Goal: Navigation & Orientation: Find specific page/section

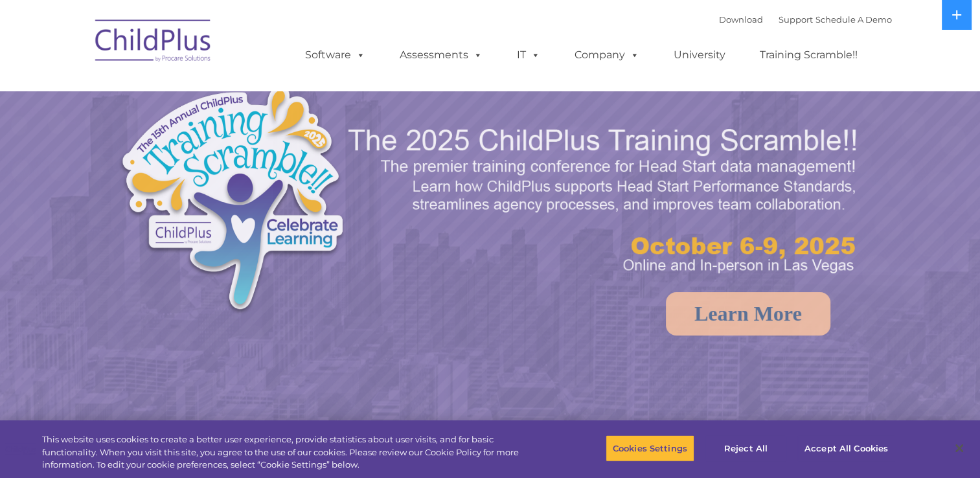
select select "MEDIUM"
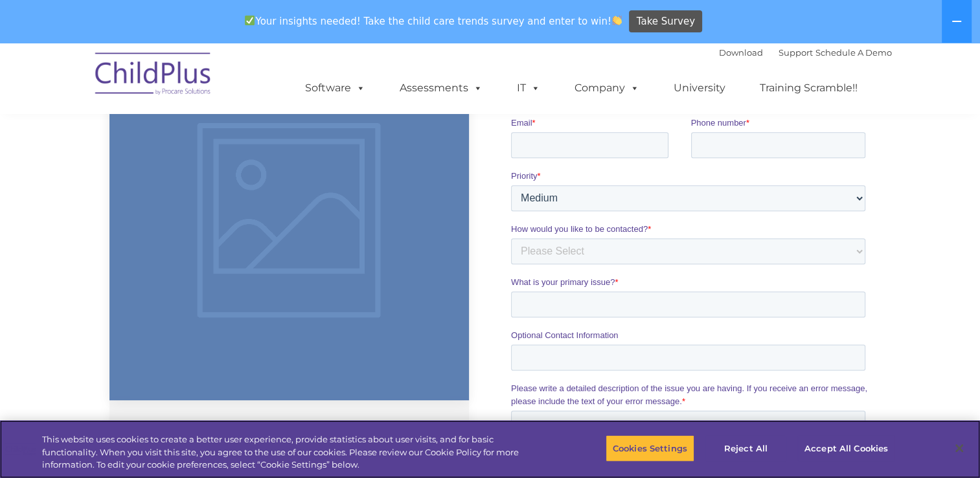
scroll to position [950, 0]
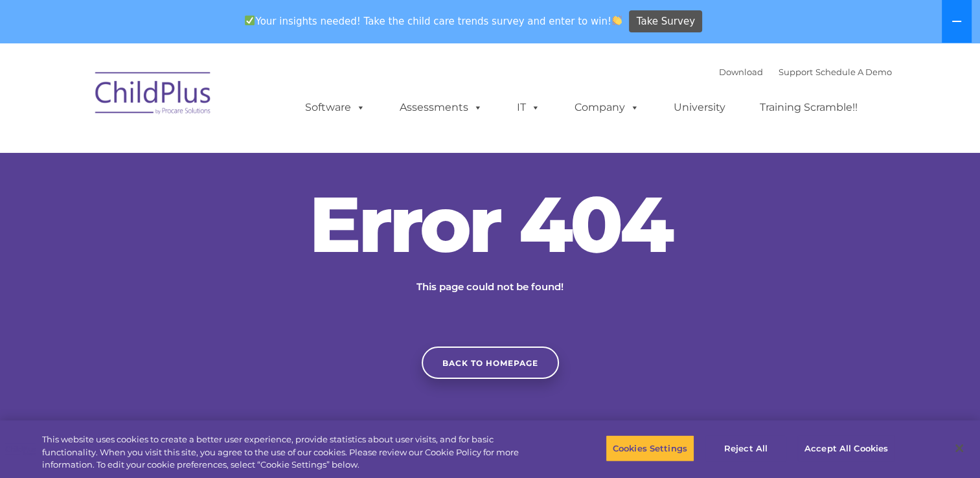
click at [964, 19] on button at bounding box center [957, 21] width 30 height 43
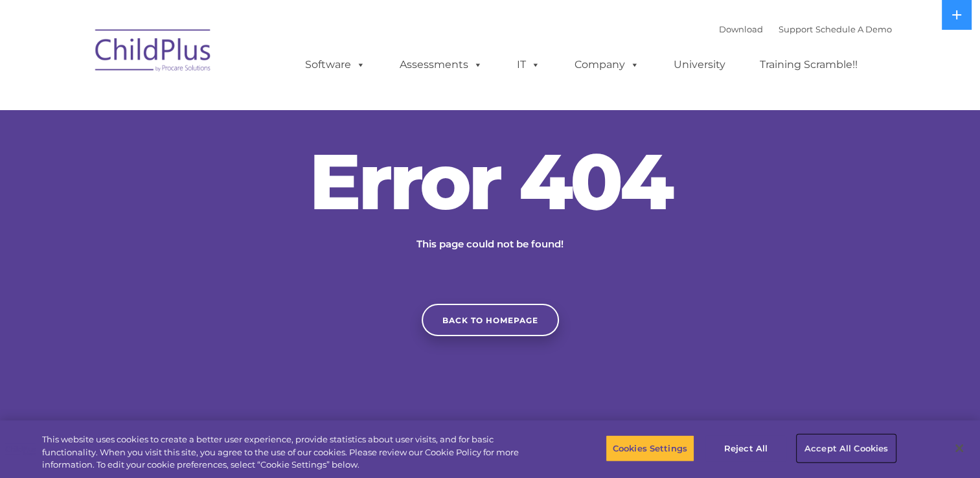
click at [846, 446] on button "Accept All Cookies" at bounding box center [847, 448] width 98 height 27
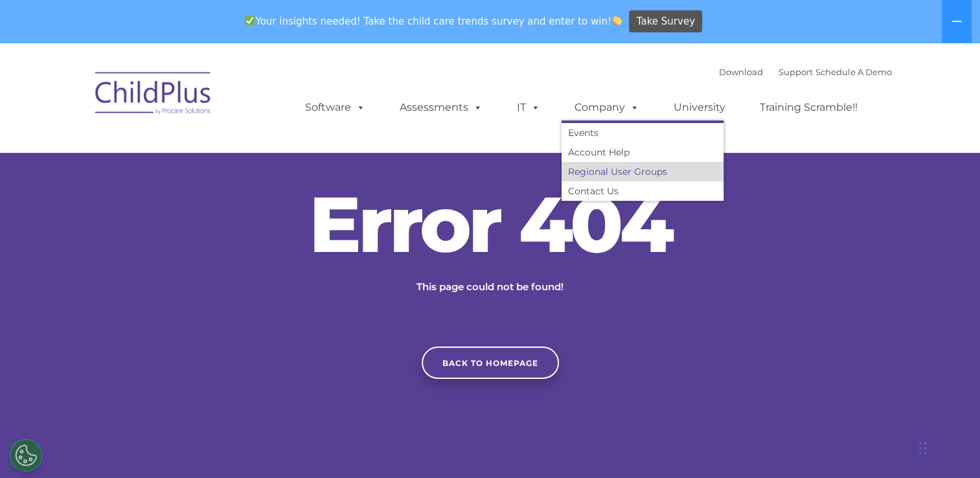
click at [630, 174] on link "Regional User Groups" at bounding box center [643, 171] width 162 height 19
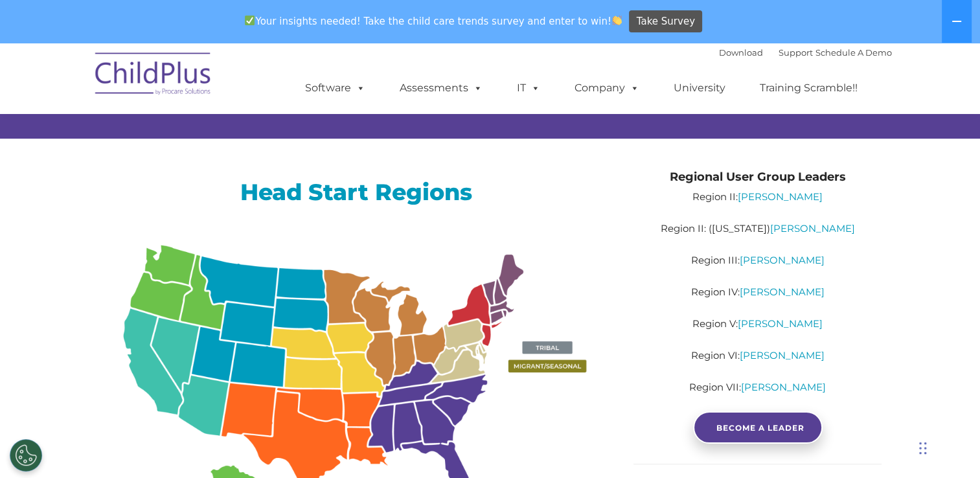
scroll to position [131, 0]
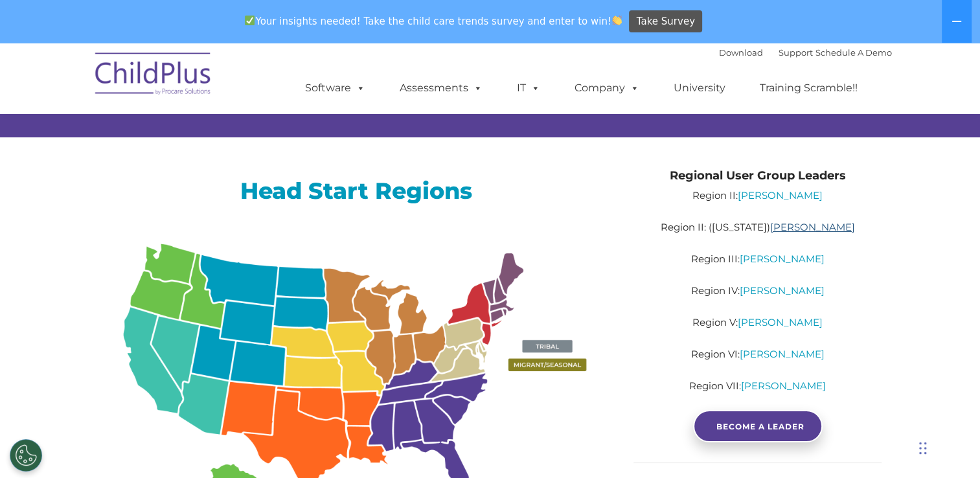
click at [802, 229] on link "Lilliam Ramos" at bounding box center [812, 227] width 85 height 12
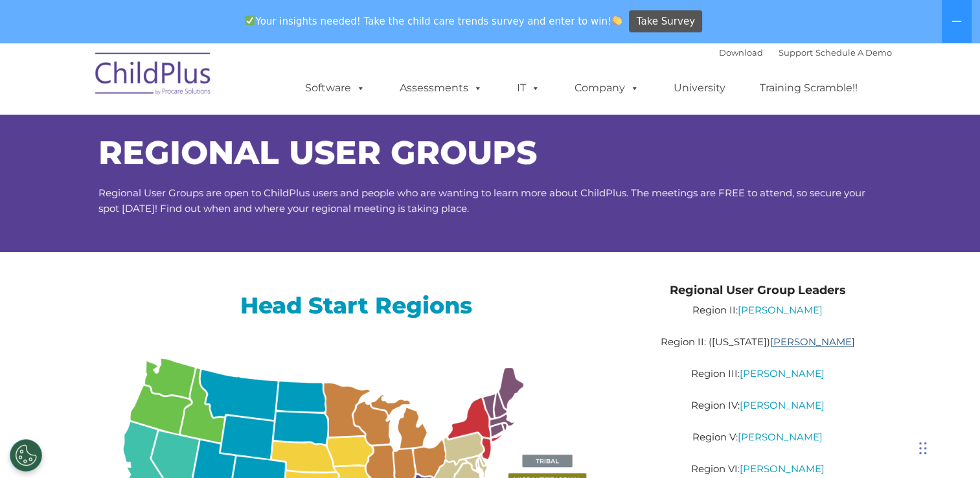
scroll to position [16, 0]
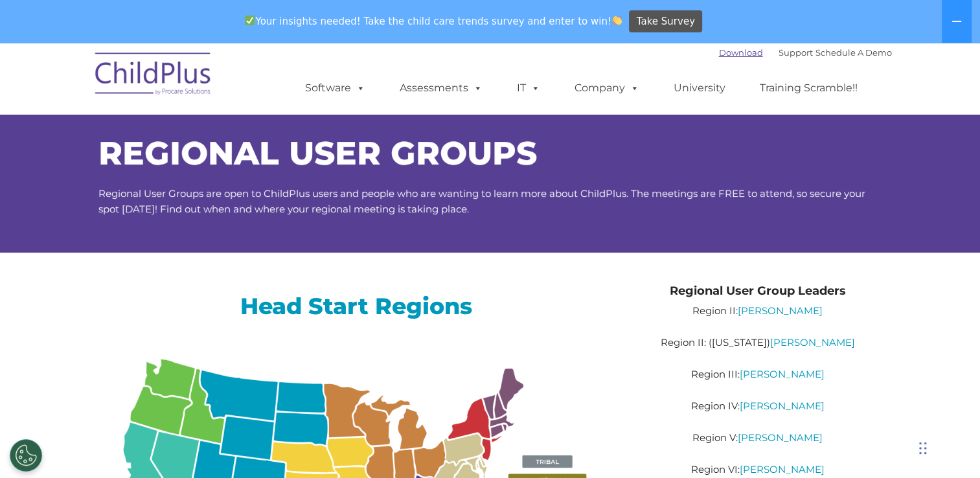
click at [728, 52] on link "Download" at bounding box center [741, 52] width 44 height 10
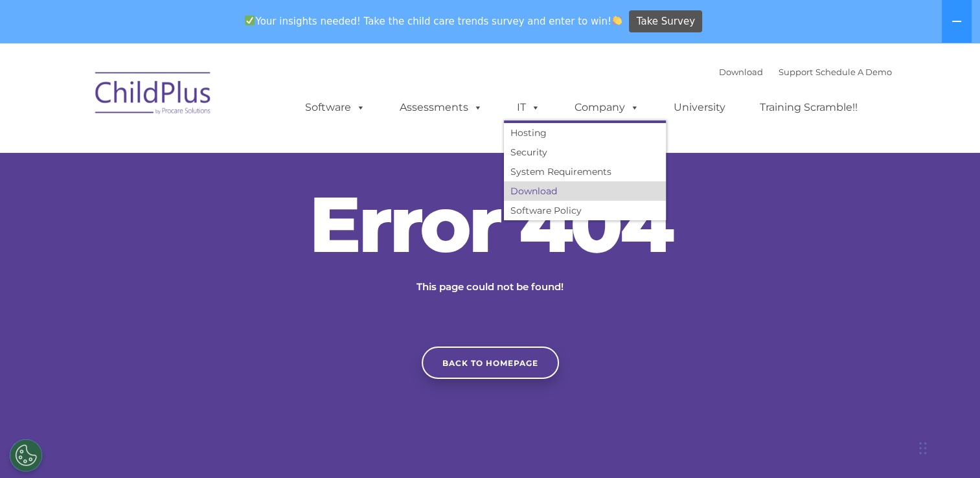
click at [539, 193] on link "Download" at bounding box center [585, 190] width 162 height 19
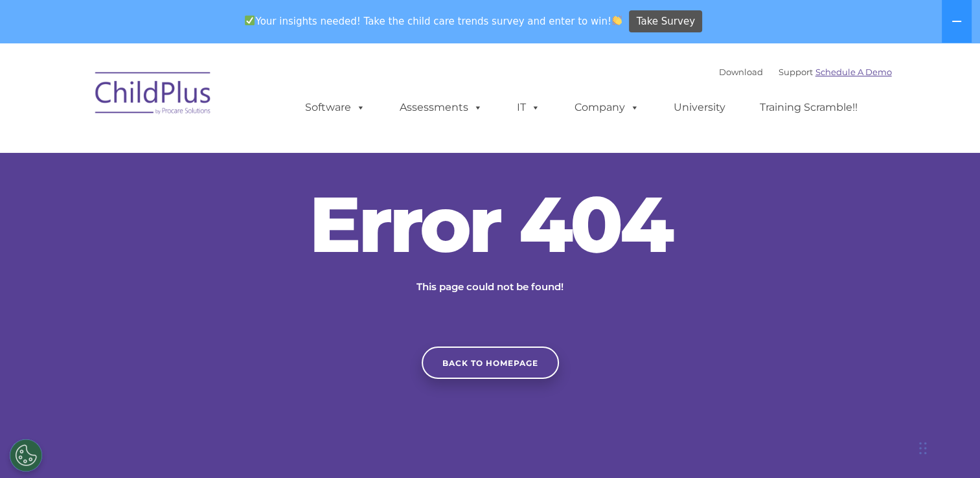
click at [864, 72] on link "Schedule A Demo" at bounding box center [854, 72] width 76 height 10
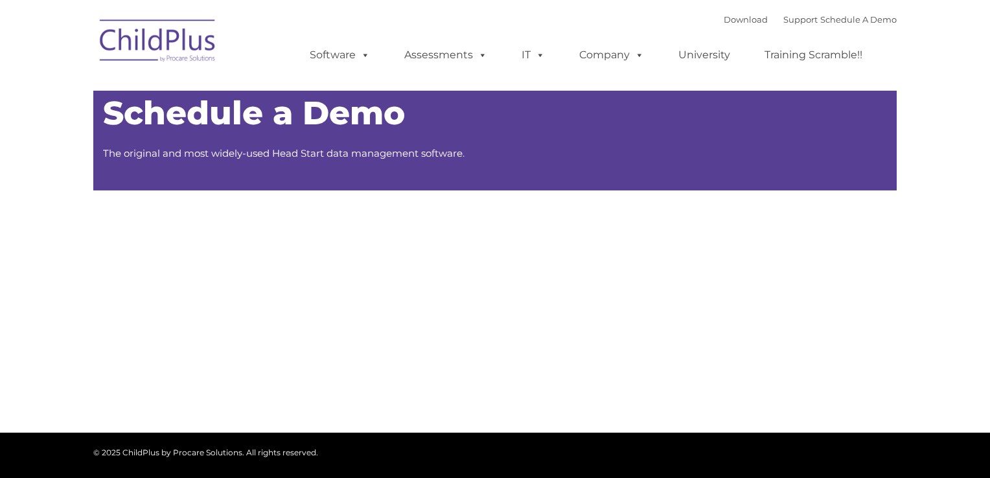
type input ""
